Goal: Task Accomplishment & Management: Manage account settings

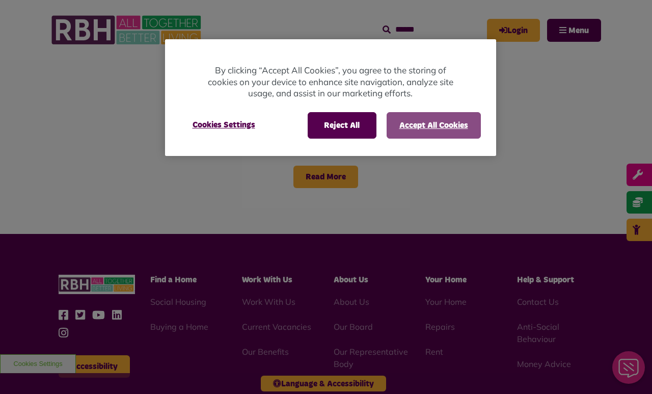
click at [442, 124] on button "Accept All Cookies" at bounding box center [434, 125] width 94 height 26
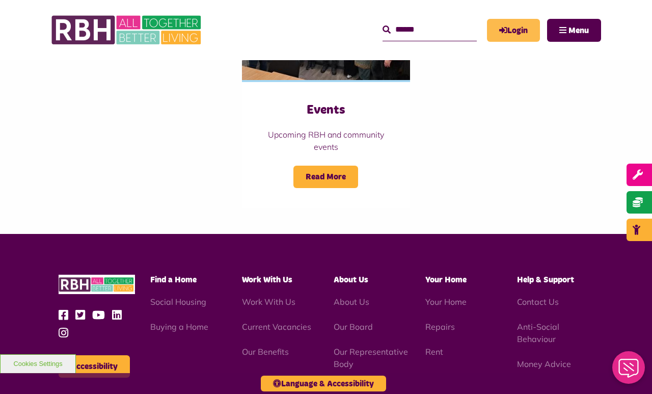
click at [507, 28] on link "Login" at bounding box center [513, 30] width 53 height 23
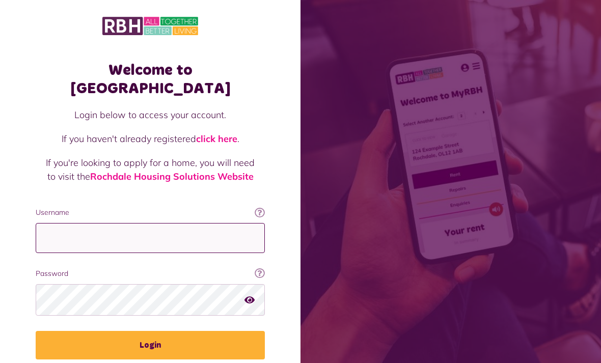
click at [183, 223] on input "Username" at bounding box center [150, 238] width 229 height 30
type input "**********"
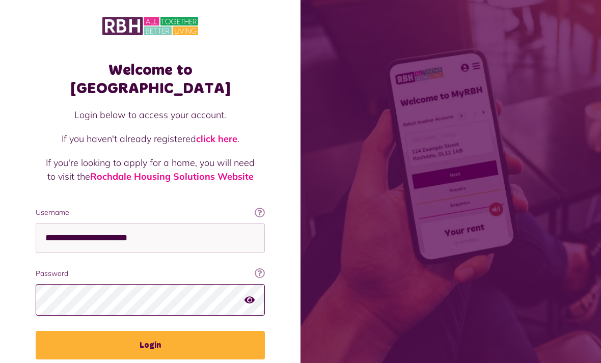
click at [150, 331] on button "Login" at bounding box center [150, 345] width 229 height 29
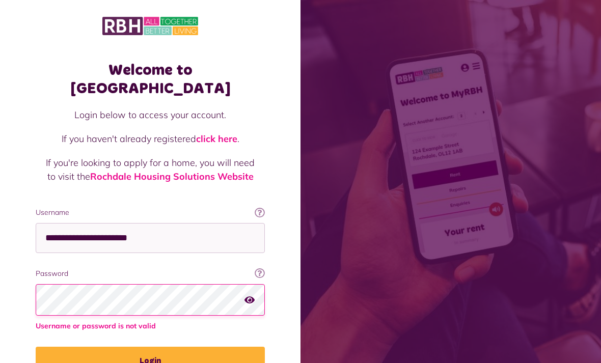
click at [150, 347] on button "Login" at bounding box center [150, 361] width 229 height 29
click at [244, 293] on button "button" at bounding box center [249, 300] width 10 height 14
click at [254, 295] on icon "button" at bounding box center [250, 299] width 12 height 9
click at [248, 295] on icon "button" at bounding box center [249, 299] width 10 height 9
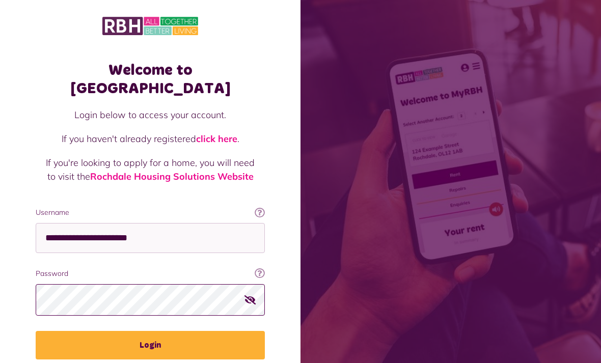
click at [150, 331] on button "Login" at bounding box center [150, 345] width 229 height 29
